Goal: Find specific page/section

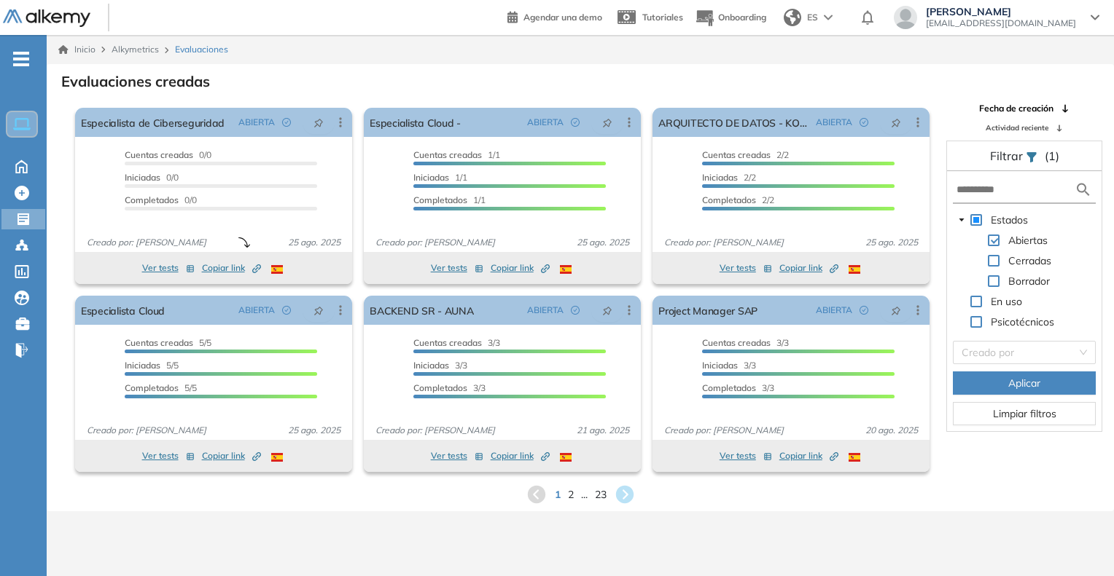
click at [575, 495] on div "1 2 ... 23" at bounding box center [580, 495] width 1044 height 22
click at [571, 494] on span "2" at bounding box center [570, 494] width 7 height 17
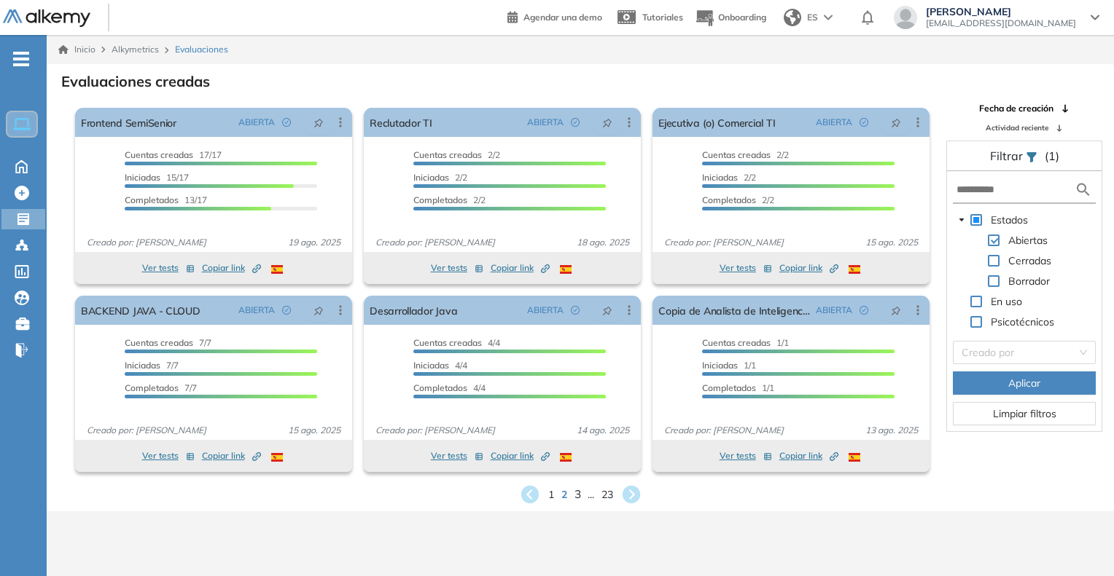
click at [575, 498] on span "3" at bounding box center [577, 494] width 7 height 17
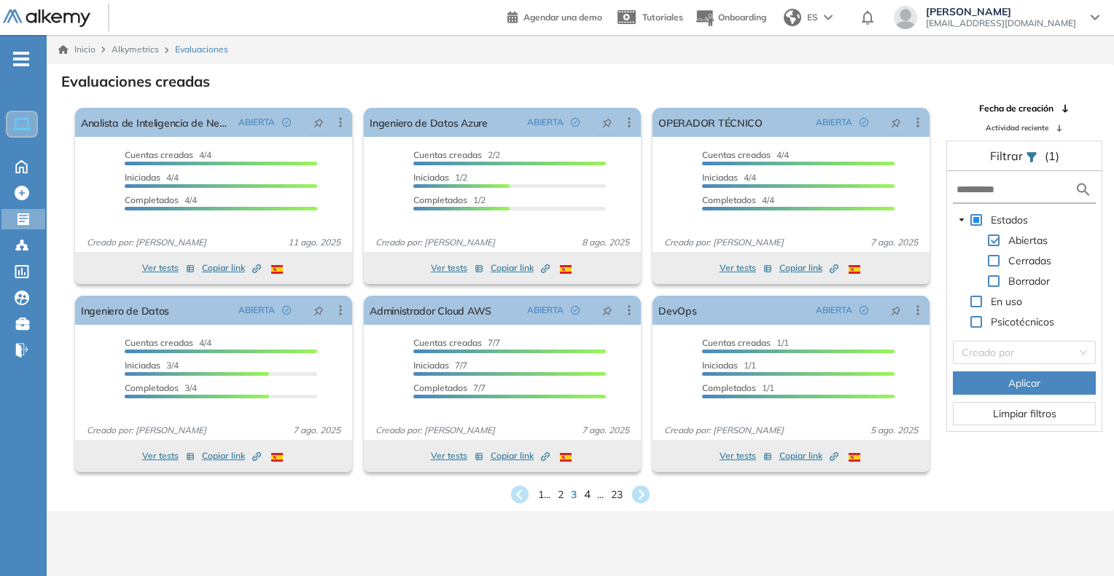
click at [588, 494] on span "4" at bounding box center [587, 494] width 7 height 17
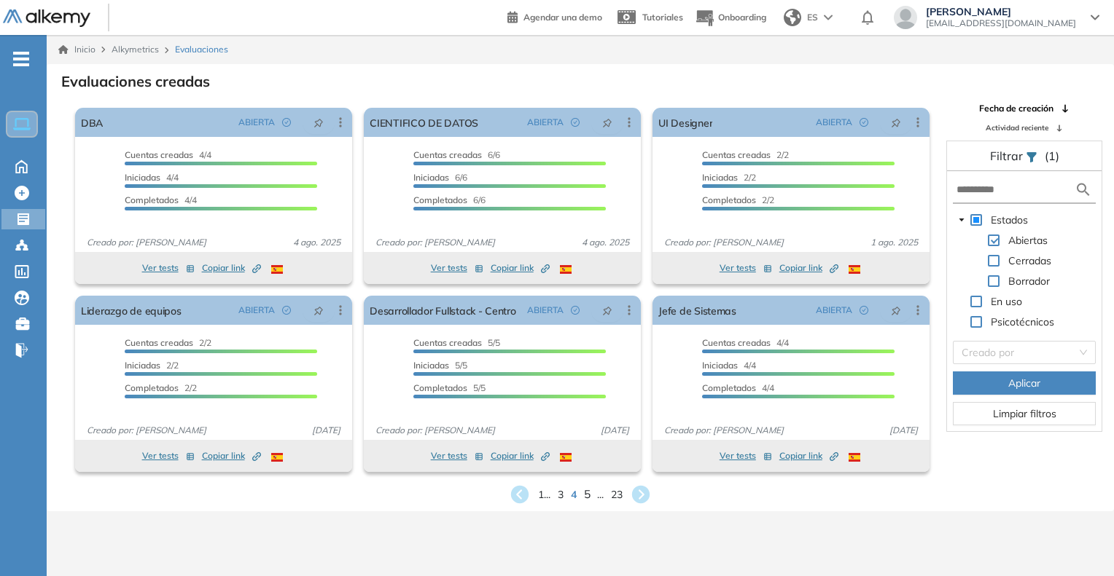
click at [586, 498] on span "5" at bounding box center [587, 494] width 7 height 17
click at [981, 189] on input "text" at bounding box center [1015, 189] width 118 height 15
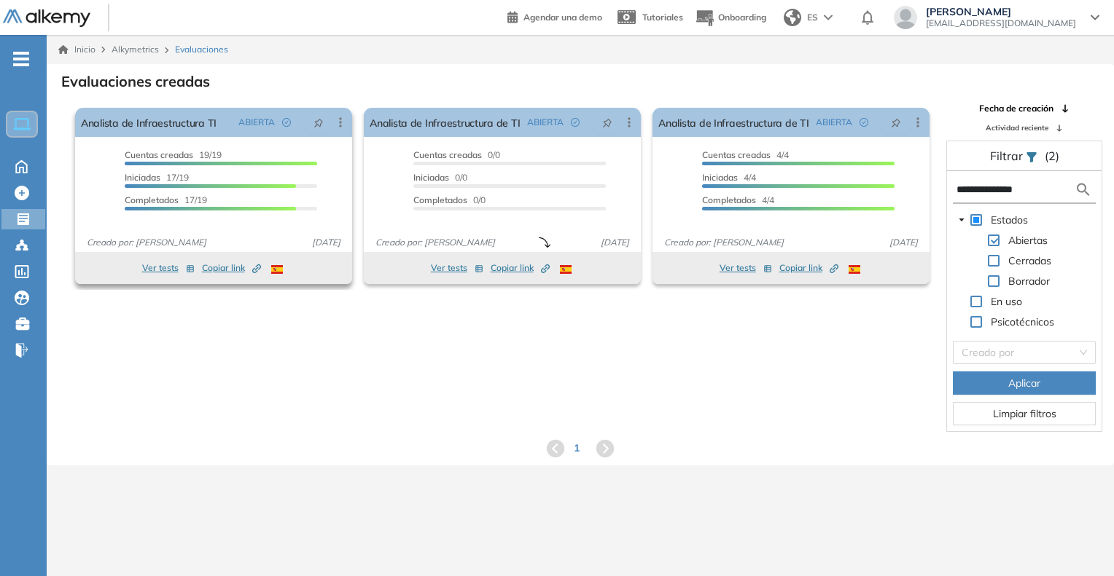
type input "**********"
click at [257, 266] on icon "Created by potrace 1.16, written by [PERSON_NAME] [DATE]-[DATE]" at bounding box center [256, 269] width 9 height 9
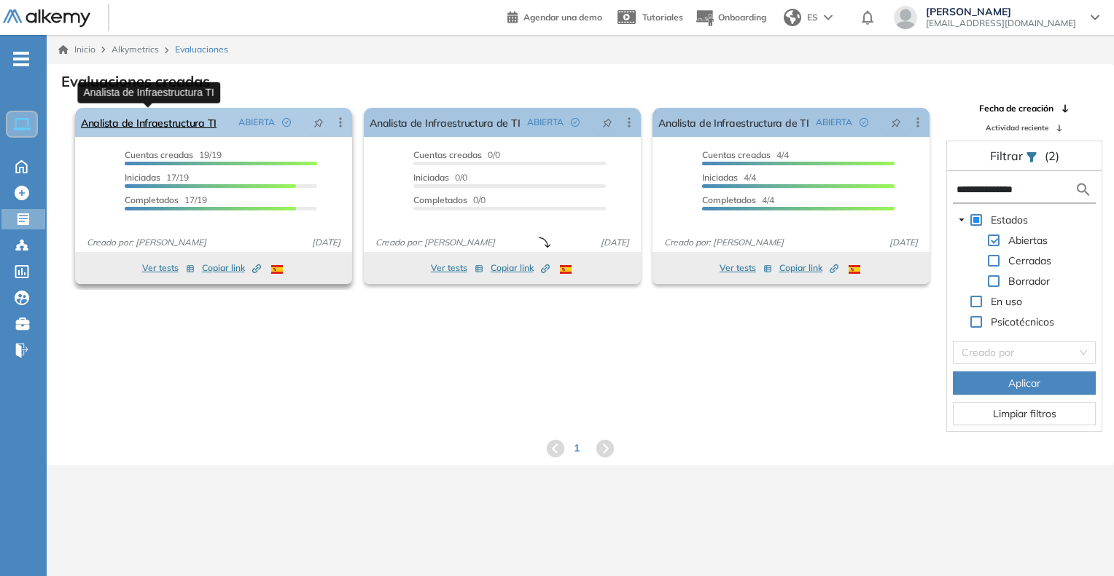
click at [161, 125] on link "Analista de Infraestructura TI" at bounding box center [149, 122] width 136 height 29
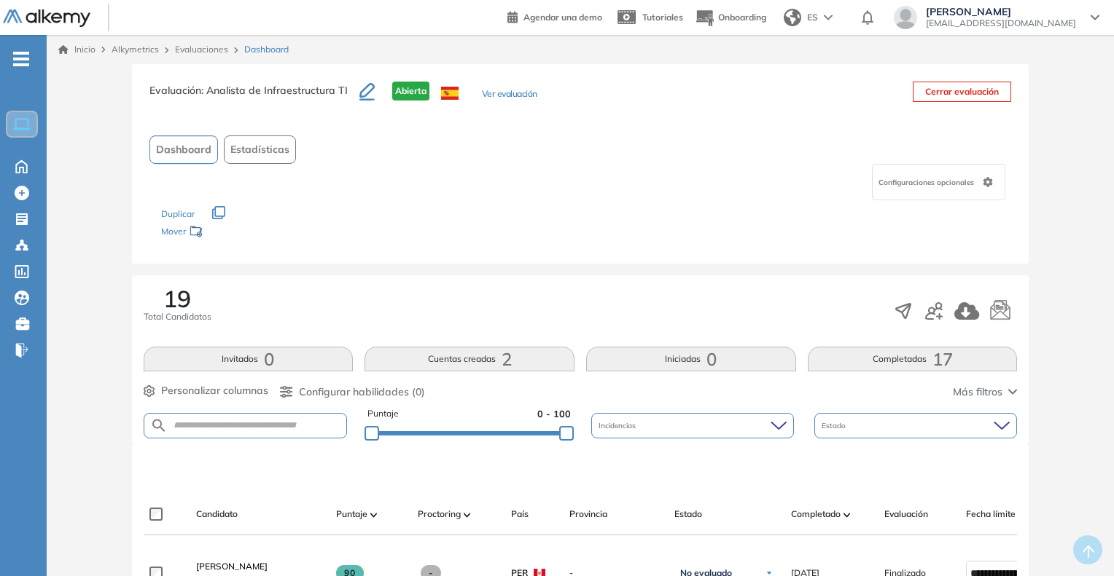
click at [504, 93] on button "Ver evaluación" at bounding box center [509, 94] width 55 height 15
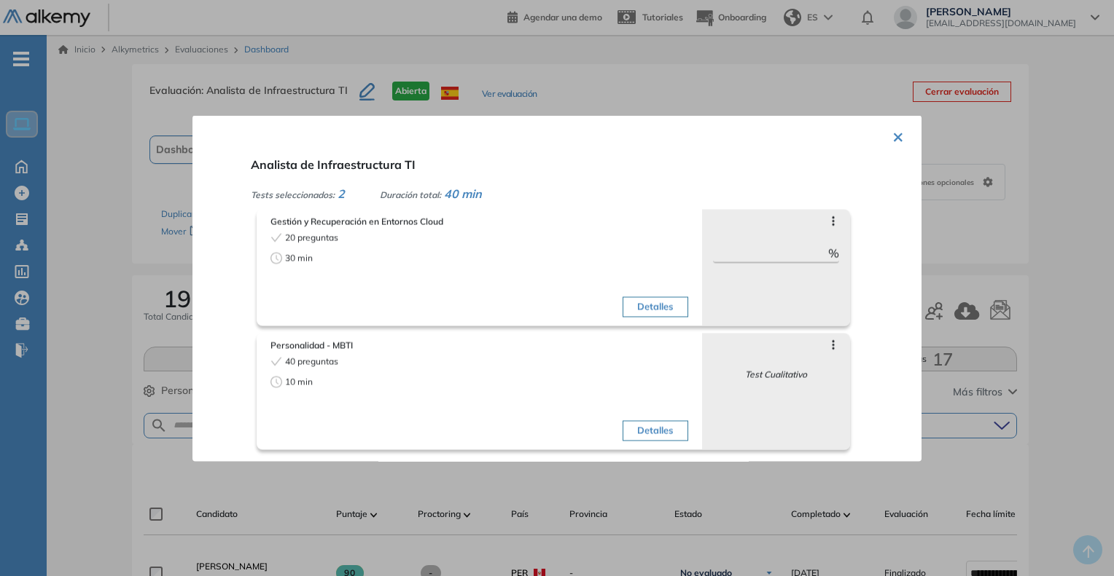
scroll to position [73, 0]
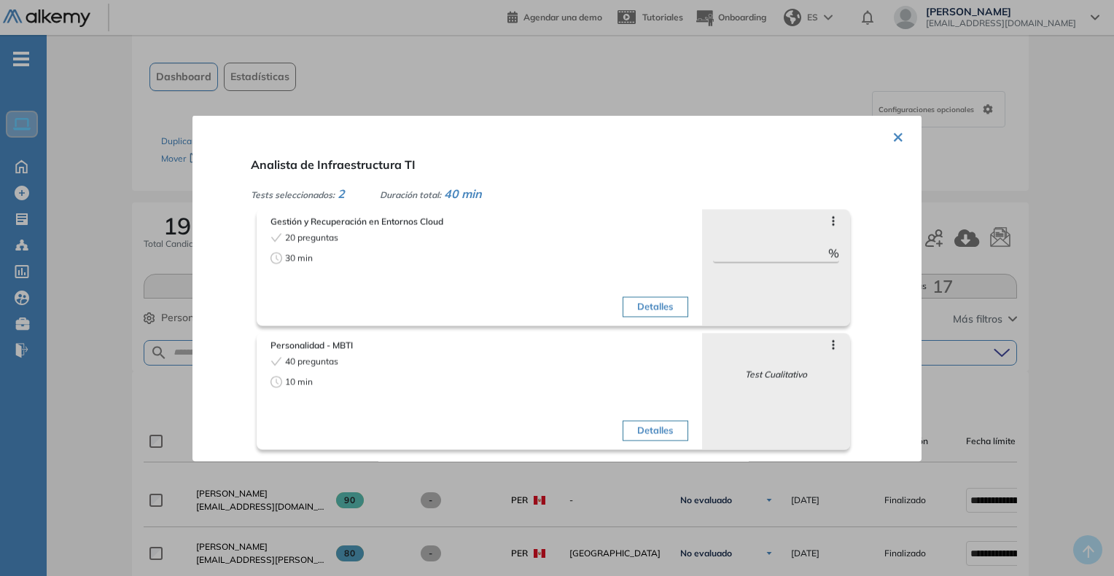
click at [1071, 351] on div at bounding box center [557, 288] width 1114 height 576
